Goal: Information Seeking & Learning: Learn about a topic

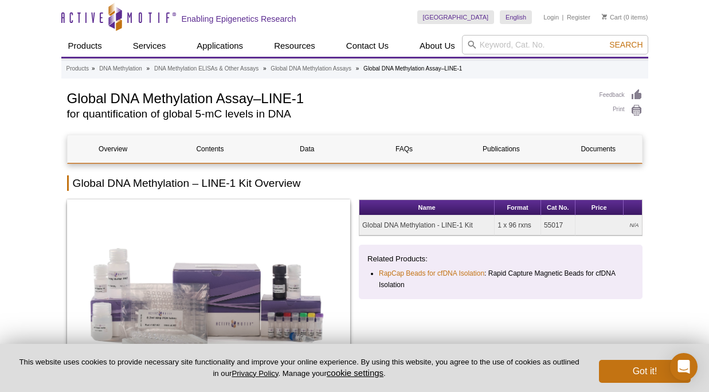
click at [567, 242] on div "Name Format Cat No. Price Global DNA Methylation - LINE-1 Kit 1 x 96 rxns 55017…" at bounding box center [501, 300] width 284 height 201
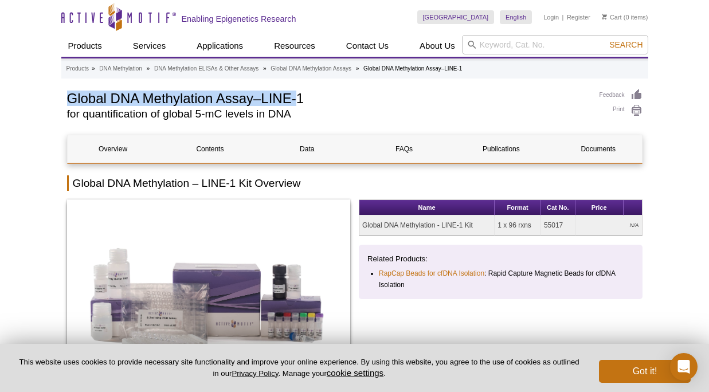
drag, startPoint x: 297, startPoint y: 99, endPoint x: 68, endPoint y: 96, distance: 228.8
click at [68, 96] on h1 "Global DNA Methylation Assay–LINE-1" at bounding box center [327, 97] width 521 height 17
copy h1 "Global DNA Methylation Assay–LINE-"
click at [307, 148] on link "Data" at bounding box center [306, 149] width 91 height 28
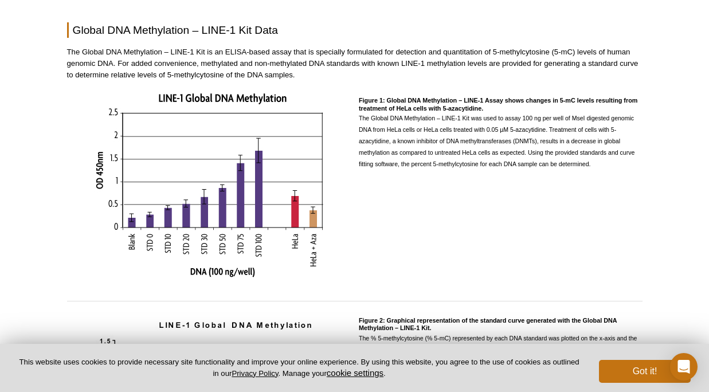
scroll to position [1093, 0]
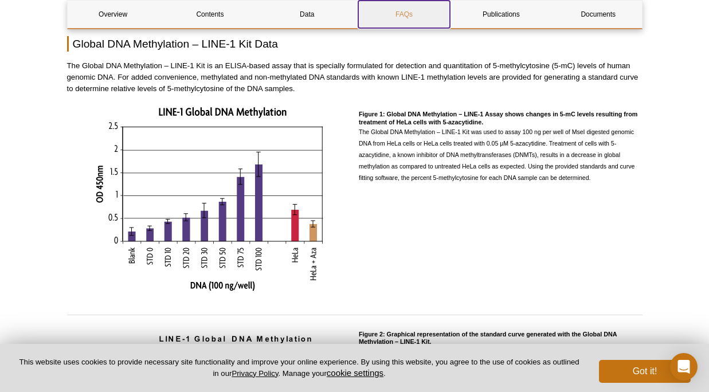
click at [404, 16] on link "FAQs" at bounding box center [403, 15] width 91 height 28
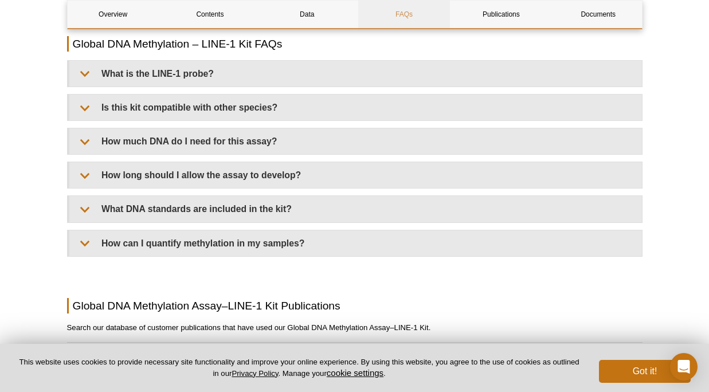
scroll to position [1836, 0]
click at [578, 18] on link "Documents" at bounding box center [598, 15] width 91 height 28
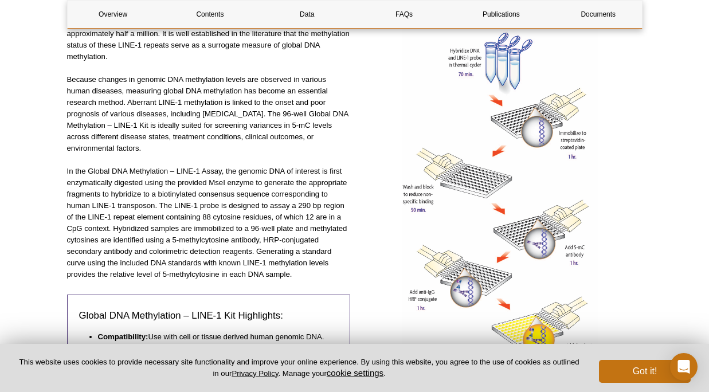
scroll to position [452, 0]
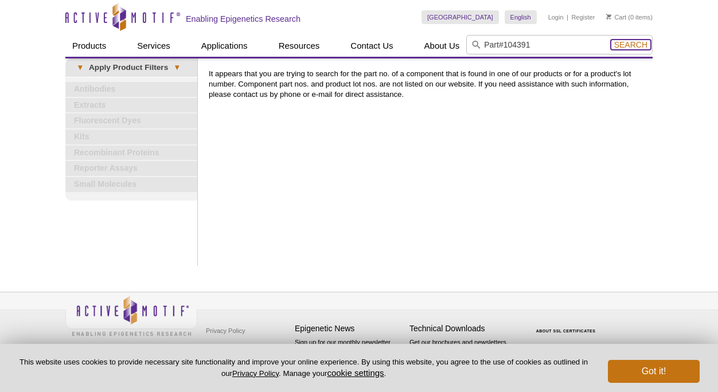
click at [624, 42] on span "Search" at bounding box center [630, 44] width 33 height 9
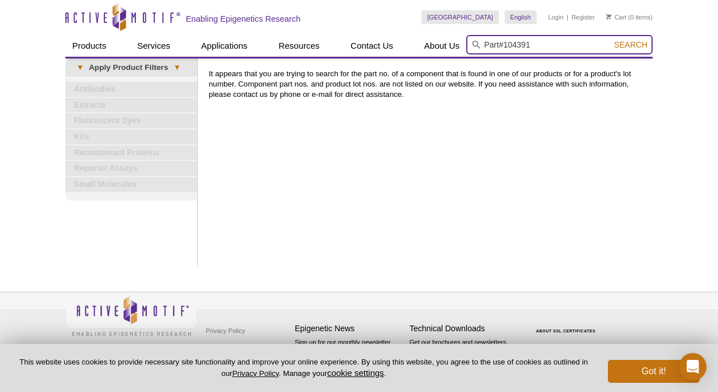
click at [505, 45] on input "Part#104391" at bounding box center [559, 44] width 186 height 19
type input "104391"
